Goal: Transaction & Acquisition: Purchase product/service

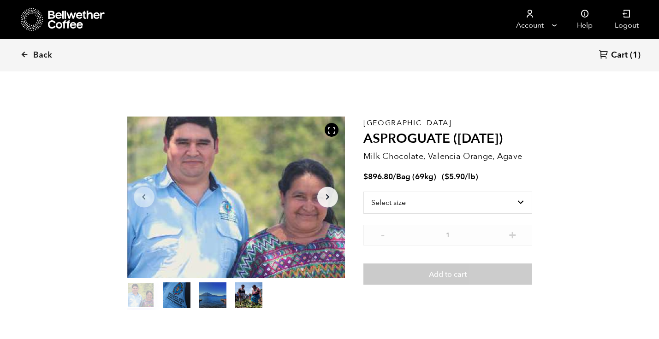
scroll to position [401, 395]
click at [39, 58] on span "Back" at bounding box center [42, 55] width 19 height 11
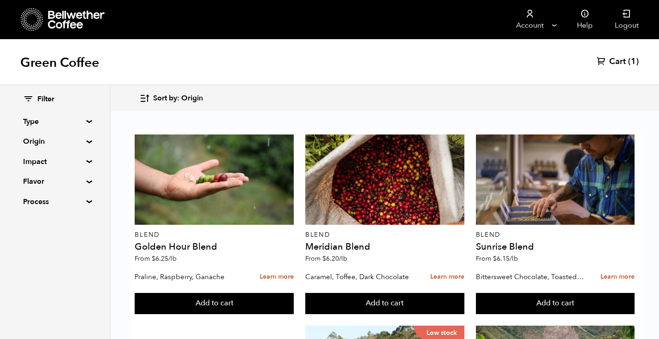
scroll to position [959, 0]
click at [85, 141] on summary "Origin" at bounding box center [55, 141] width 64 height 11
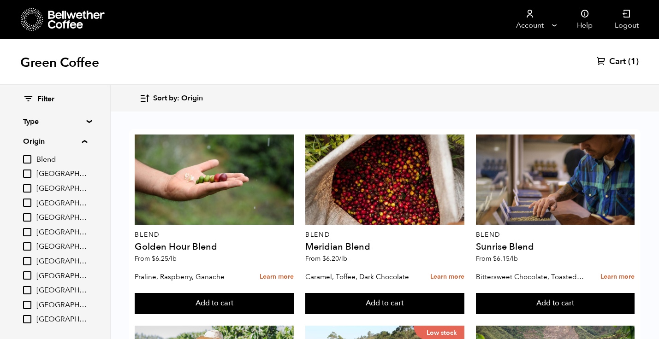
click at [29, 217] on input "[GEOGRAPHIC_DATA]" at bounding box center [27, 217] width 8 height 8
checkbox input "true"
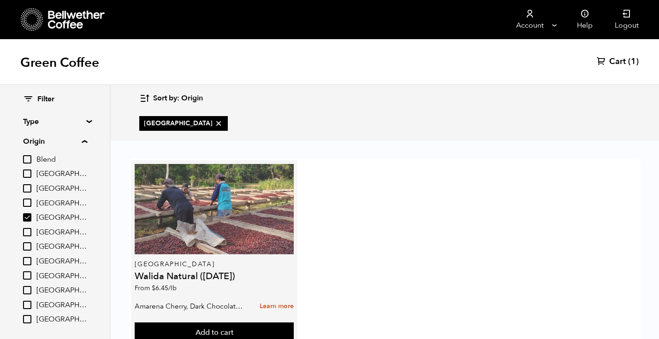
click at [246, 221] on div at bounding box center [214, 209] width 159 height 90
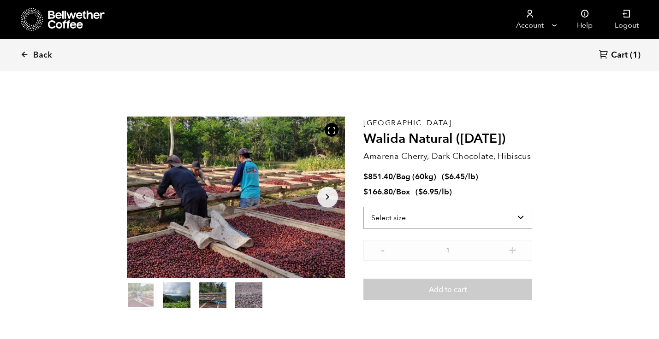
click at [489, 216] on select "Select size Bag (60kg) (132 lbs) Box (24 lbs)" at bounding box center [447, 218] width 169 height 22
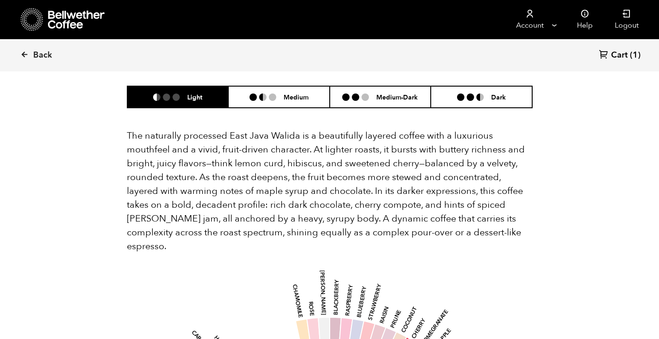
scroll to position [619, 0]
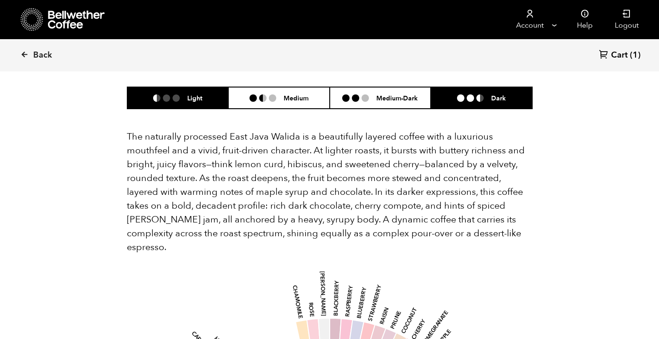
click at [450, 87] on li "Dark" at bounding box center [480, 98] width 101 height 22
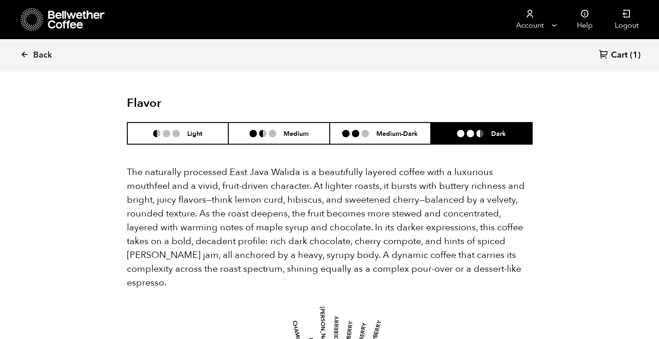
scroll to position [540, 0]
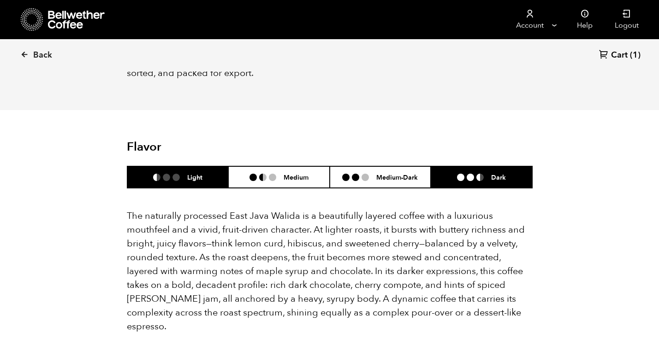
click at [176, 174] on li at bounding box center [175, 177] width 7 height 7
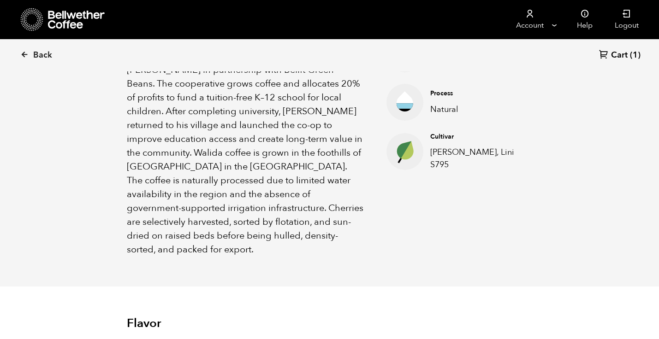
scroll to position [0, 0]
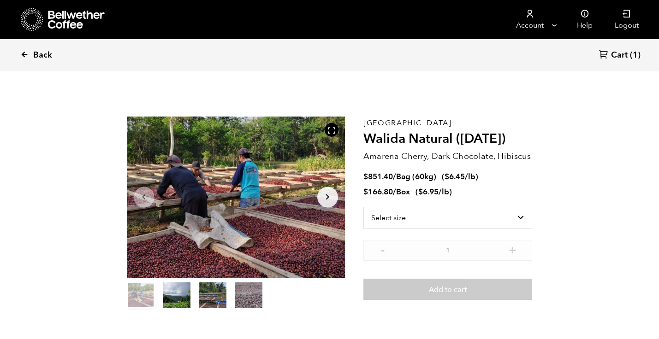
click at [29, 55] on link "Back" at bounding box center [48, 55] width 57 height 31
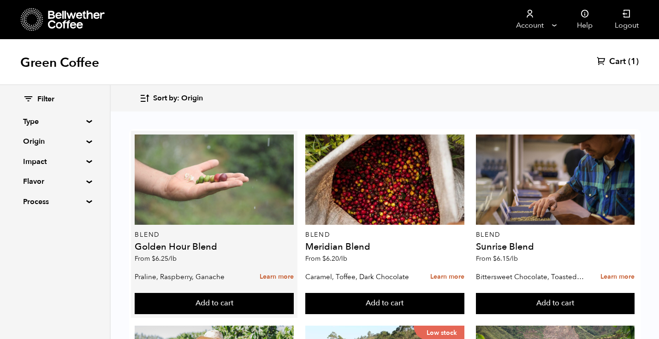
click at [169, 166] on div at bounding box center [214, 180] width 159 height 90
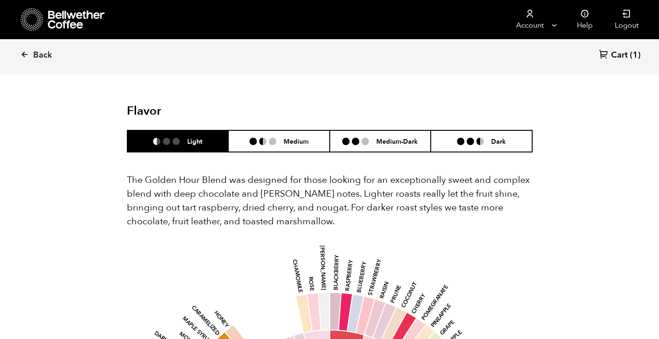
scroll to position [481, 0]
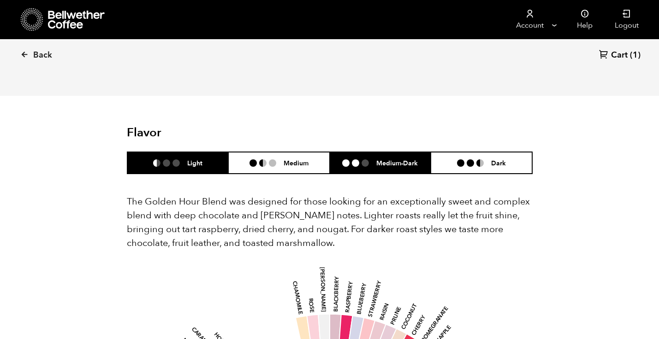
click at [364, 152] on li "Medium-Dark" at bounding box center [380, 163] width 101 height 22
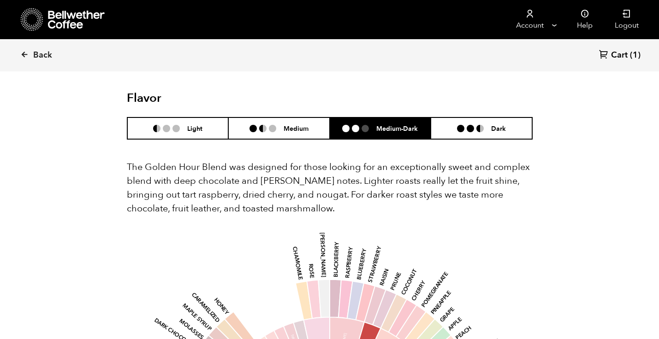
scroll to position [505, 0]
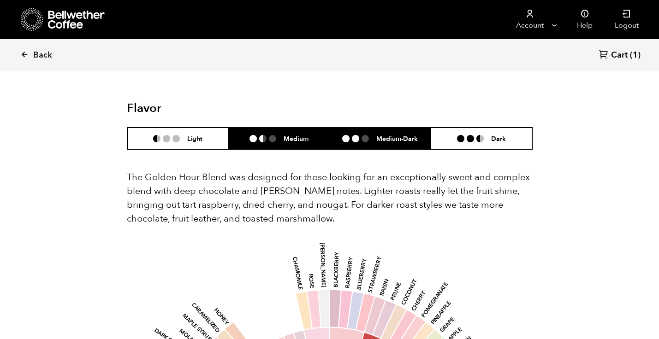
click at [292, 128] on li "Medium" at bounding box center [278, 139] width 101 height 22
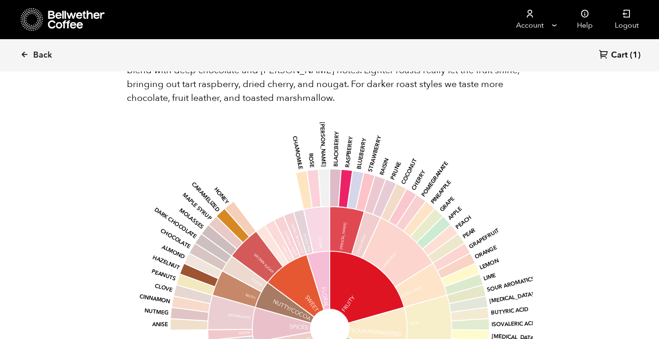
scroll to position [634, 0]
